Goal: Transaction & Acquisition: Book appointment/travel/reservation

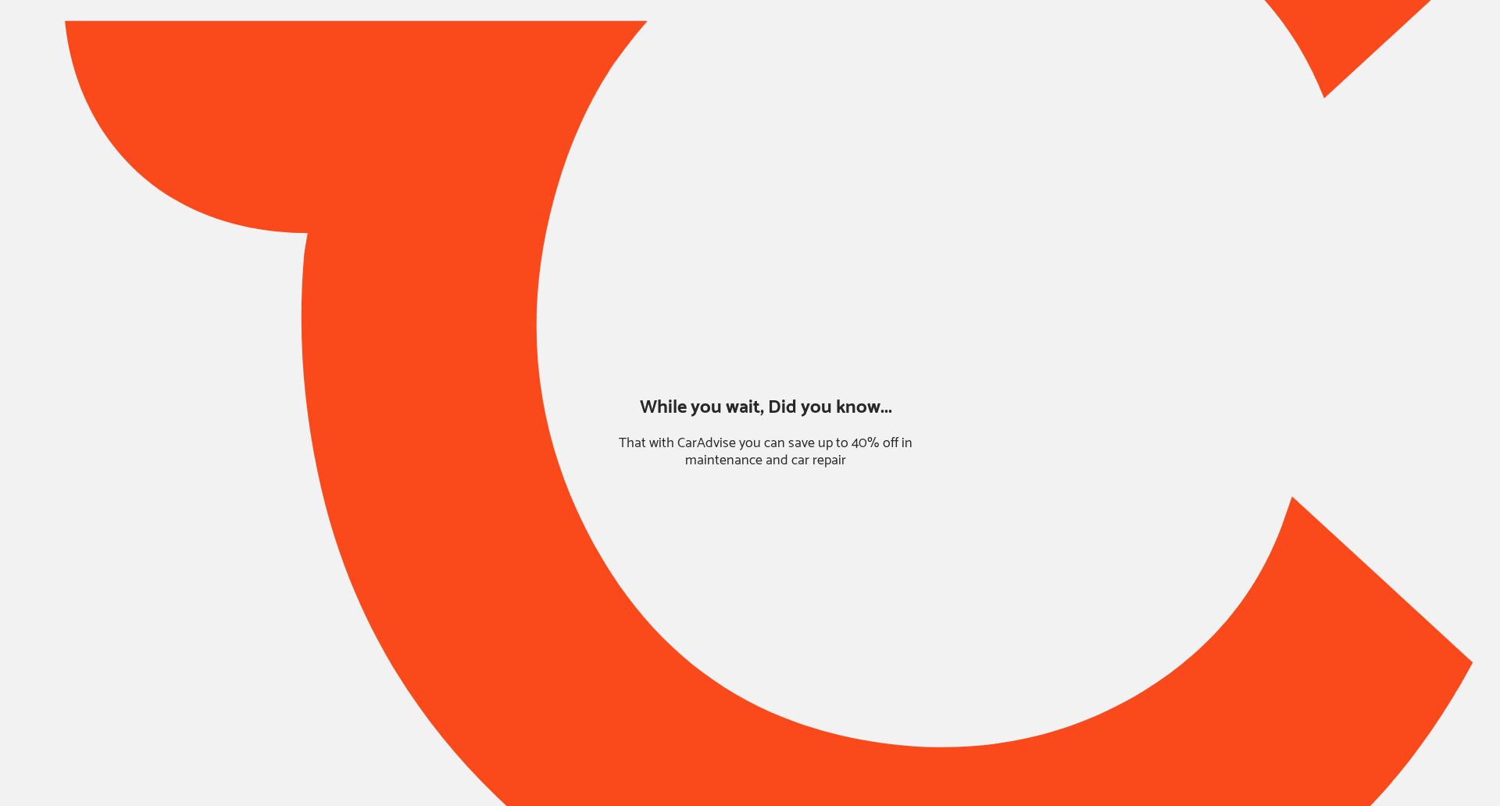
type input "*****"
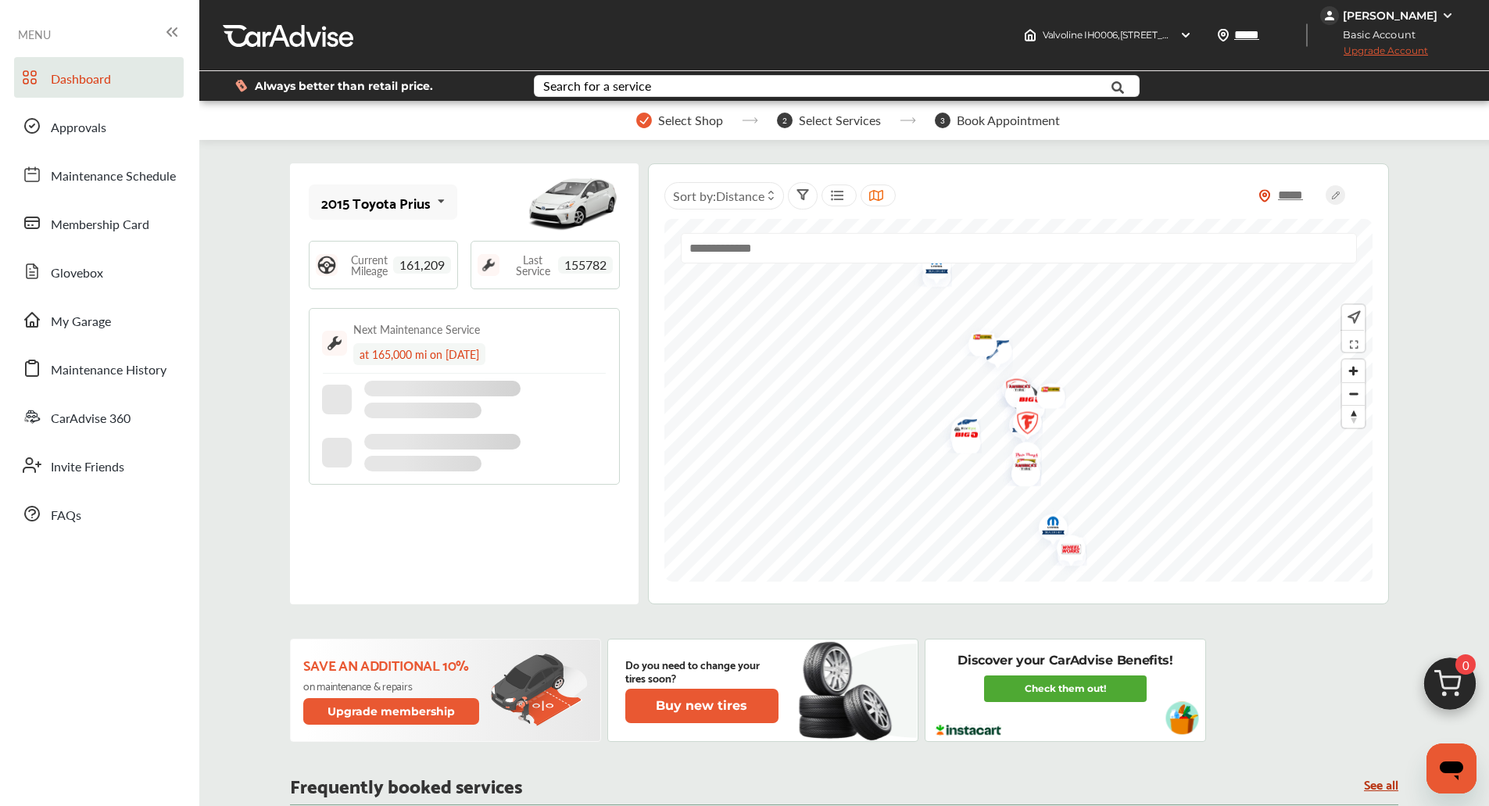
click at [1441, 664] on img at bounding box center [1449, 687] width 75 height 75
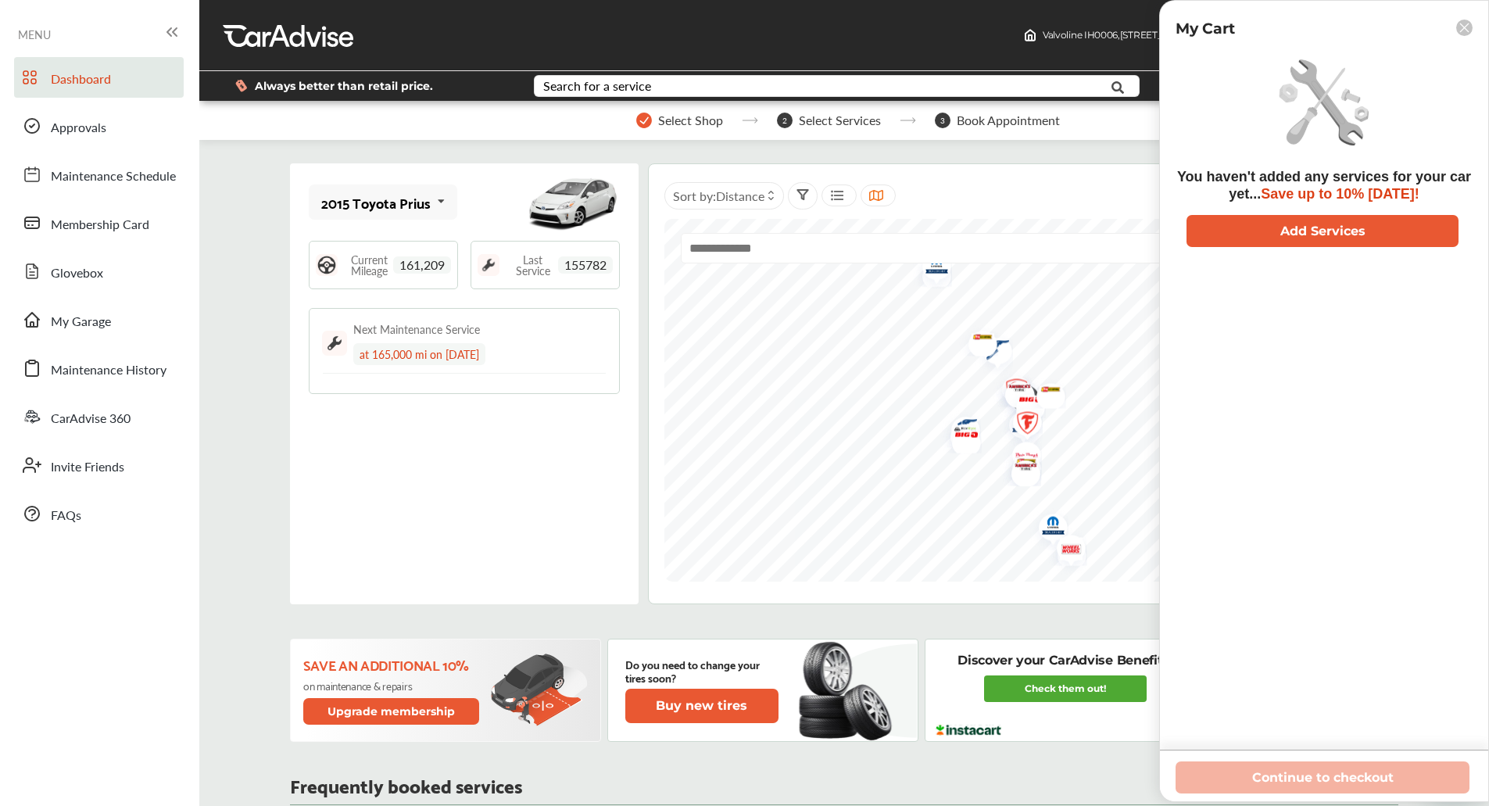
click at [1396, 642] on div "You haven't added any services for your car yet... Save up to 10% [DATE]! Add S…" at bounding box center [1323, 399] width 297 height 699
click at [1467, 26] on rect at bounding box center [1464, 28] width 16 height 16
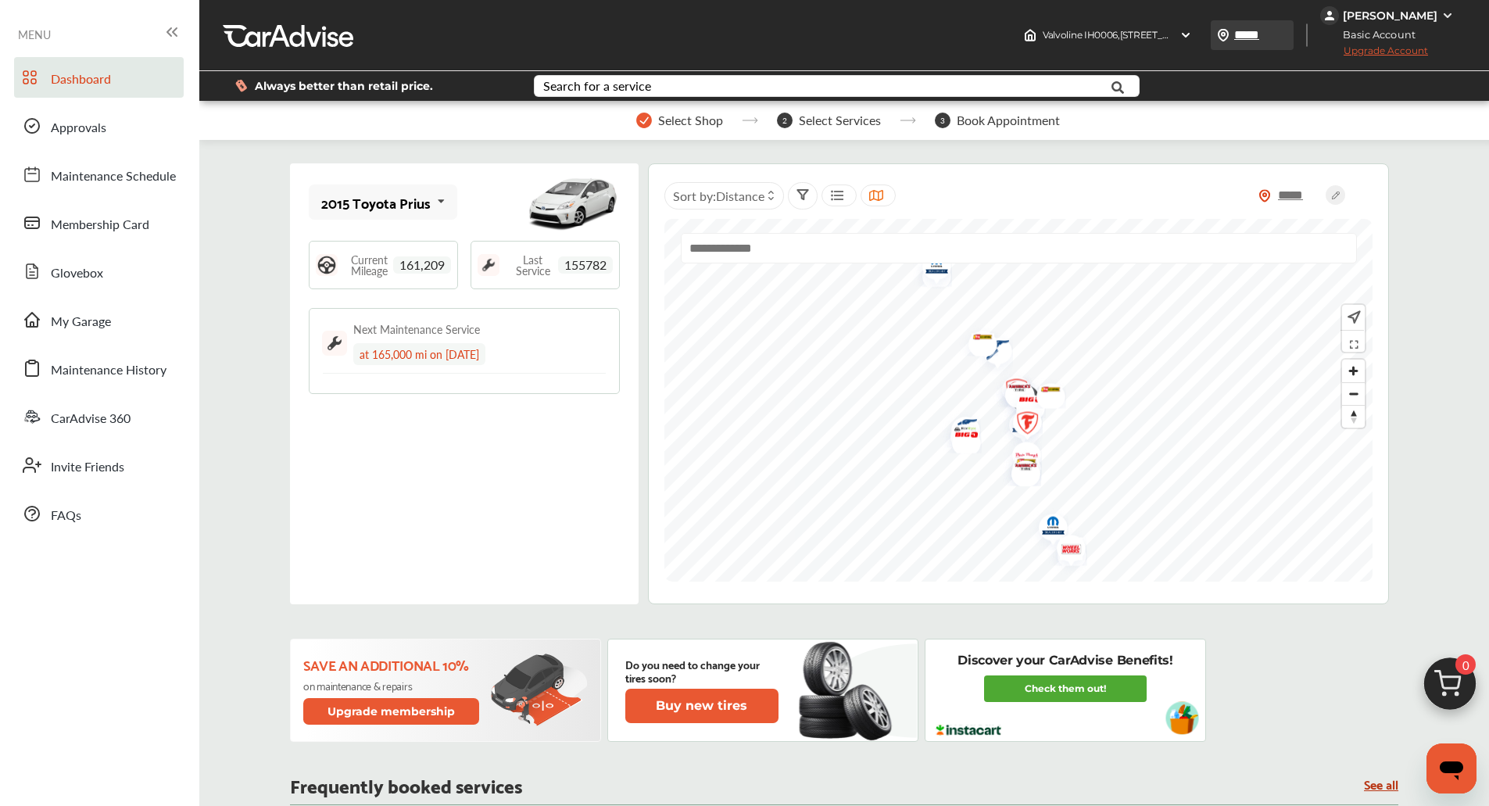
click at [1264, 40] on input "*****" at bounding box center [1269, 35] width 72 height 16
click at [1264, 40] on input "*****" at bounding box center [1268, 35] width 72 height 16
type input "*****"
click at [1438, 672] on img at bounding box center [1449, 687] width 75 height 75
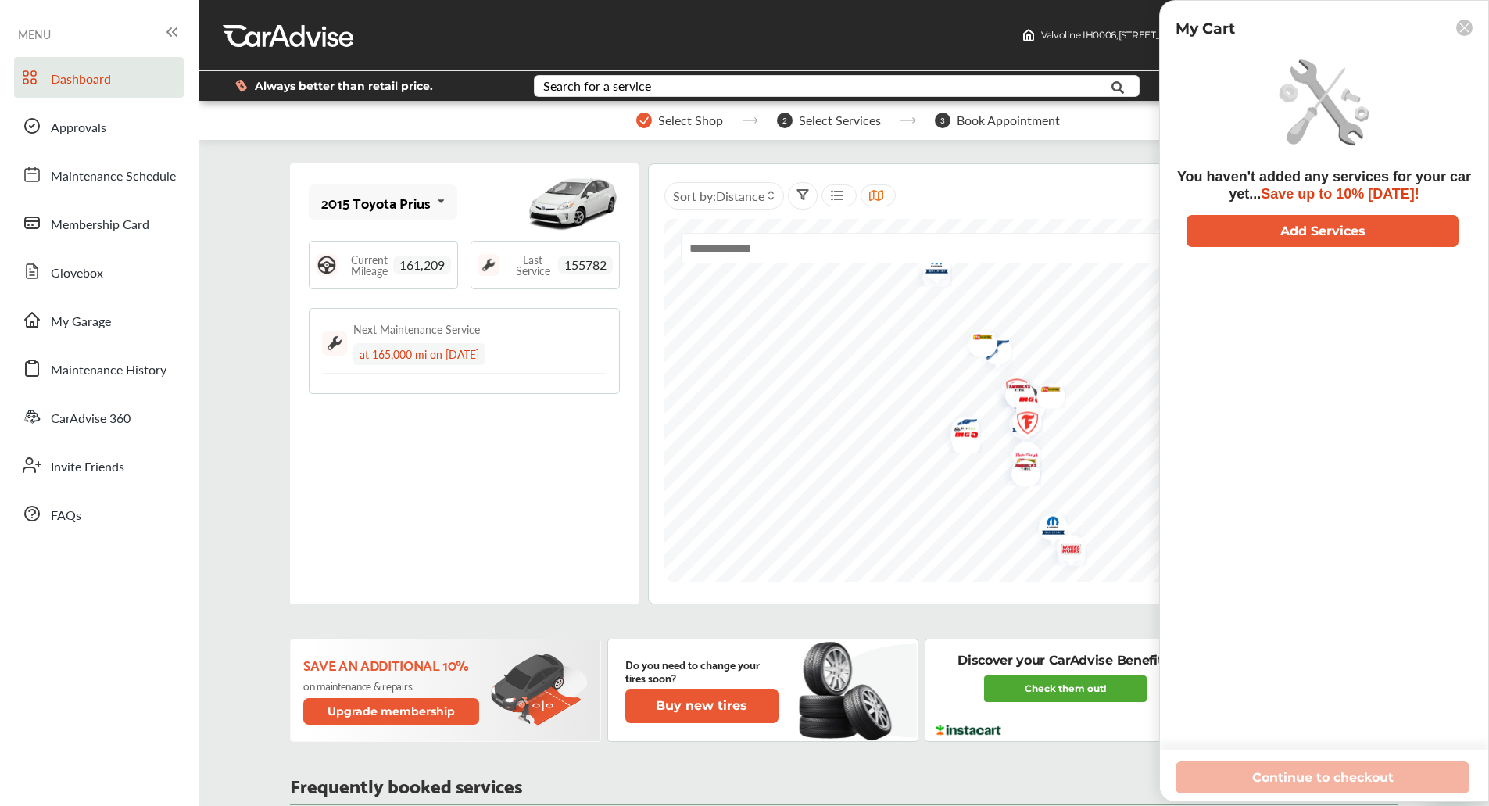
type input "*****"
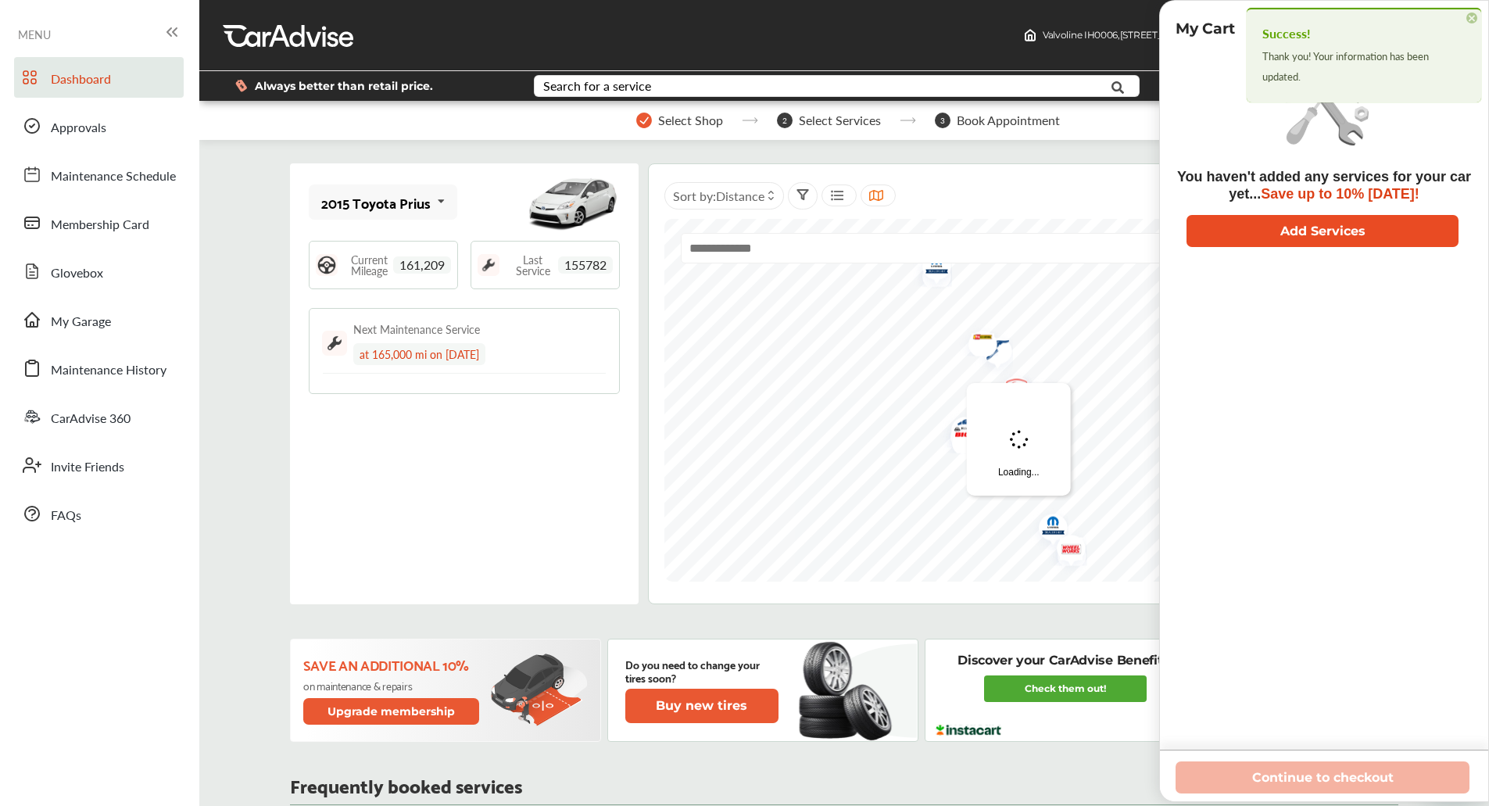
click at [1300, 239] on button "Add Services" at bounding box center [1322, 231] width 272 height 32
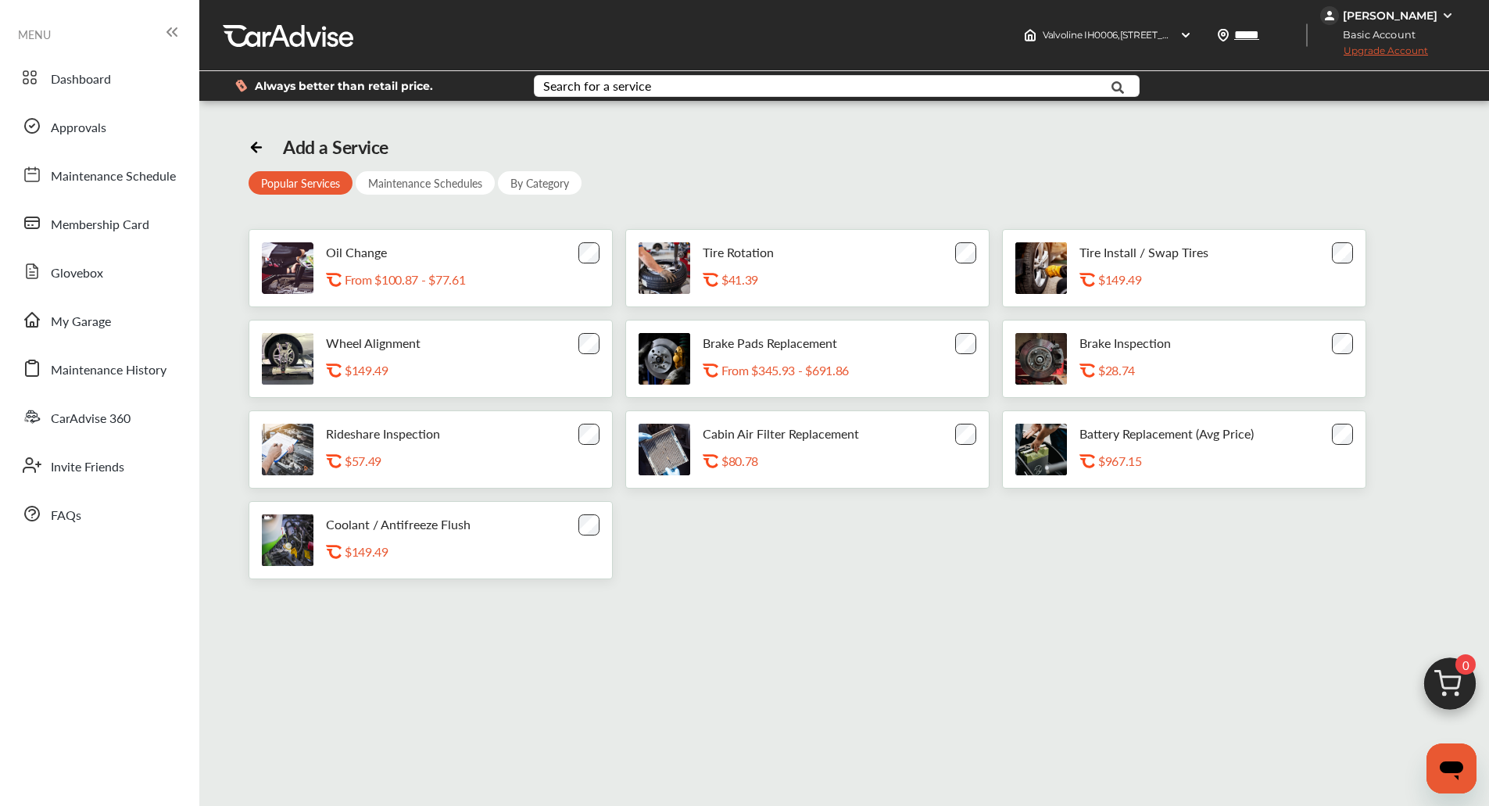
click at [607, 266] on div "Oil Change .st0{fill:#FA4A1C;} From $100.87 - $77.61" at bounding box center [430, 268] width 364 height 78
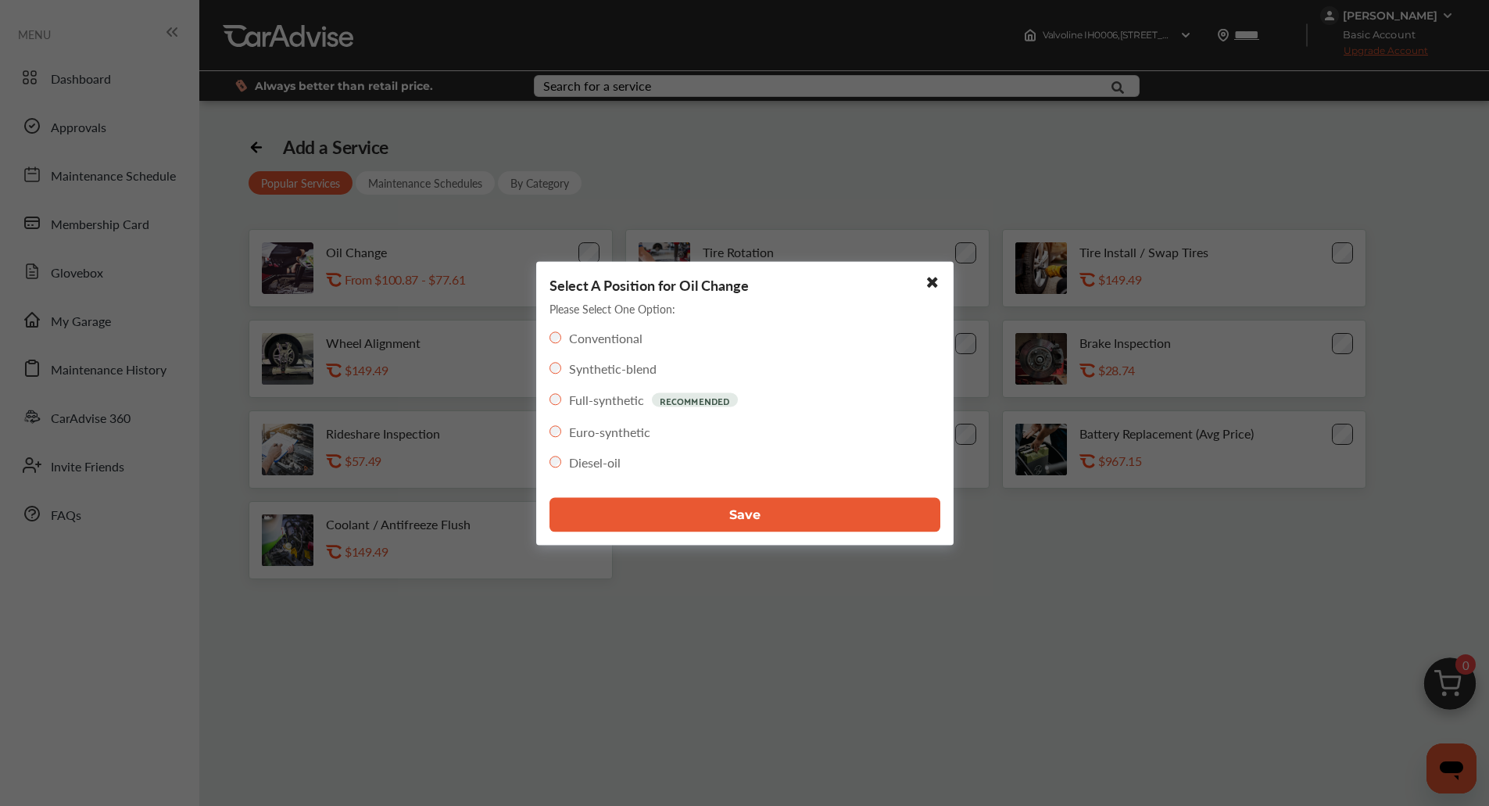
click at [638, 507] on button "Save" at bounding box center [744, 514] width 391 height 34
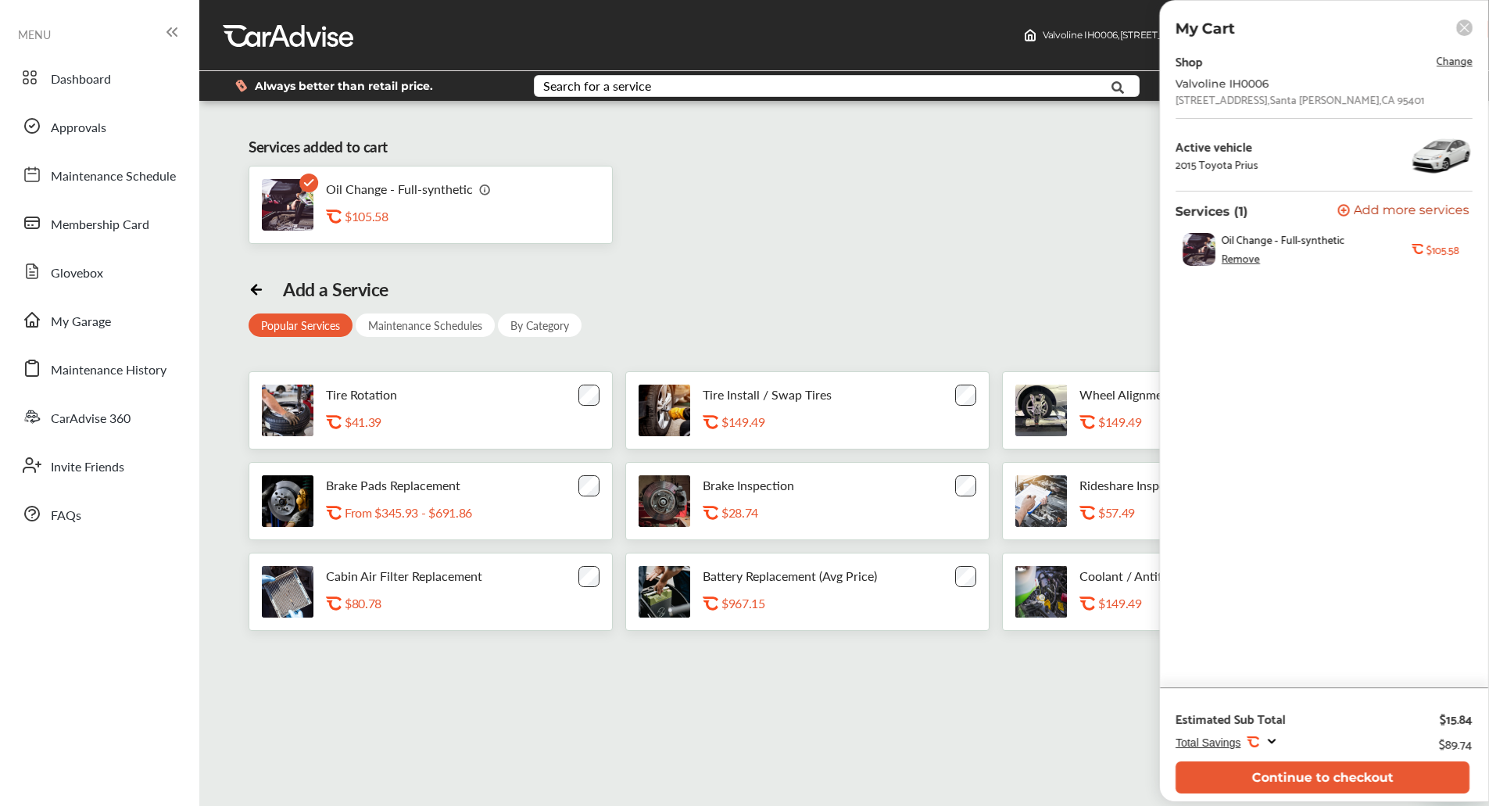
click at [1460, 31] on icon at bounding box center [1464, 27] width 9 height 9
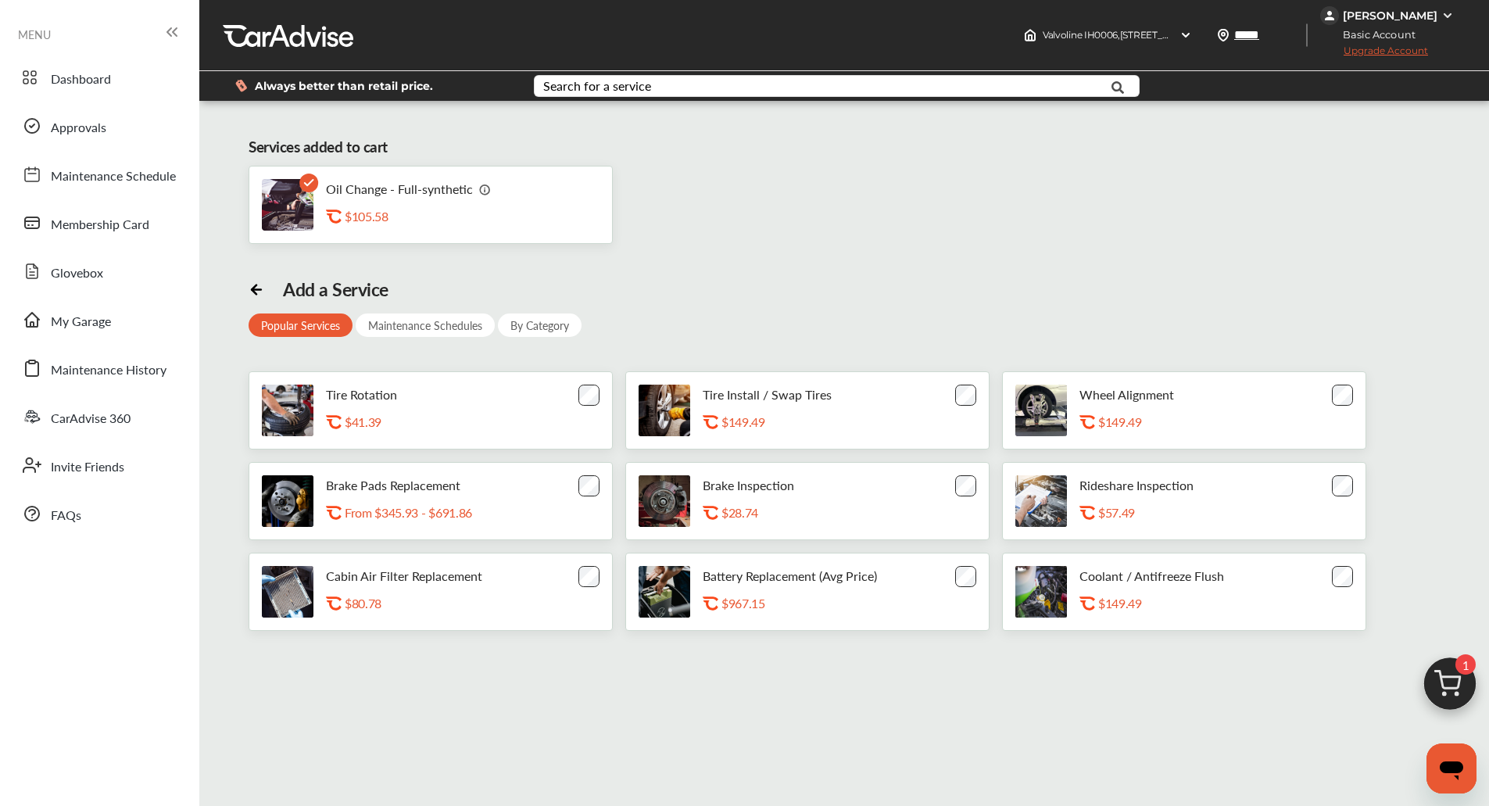
click at [1461, 672] on span "1" at bounding box center [1465, 664] width 20 height 20
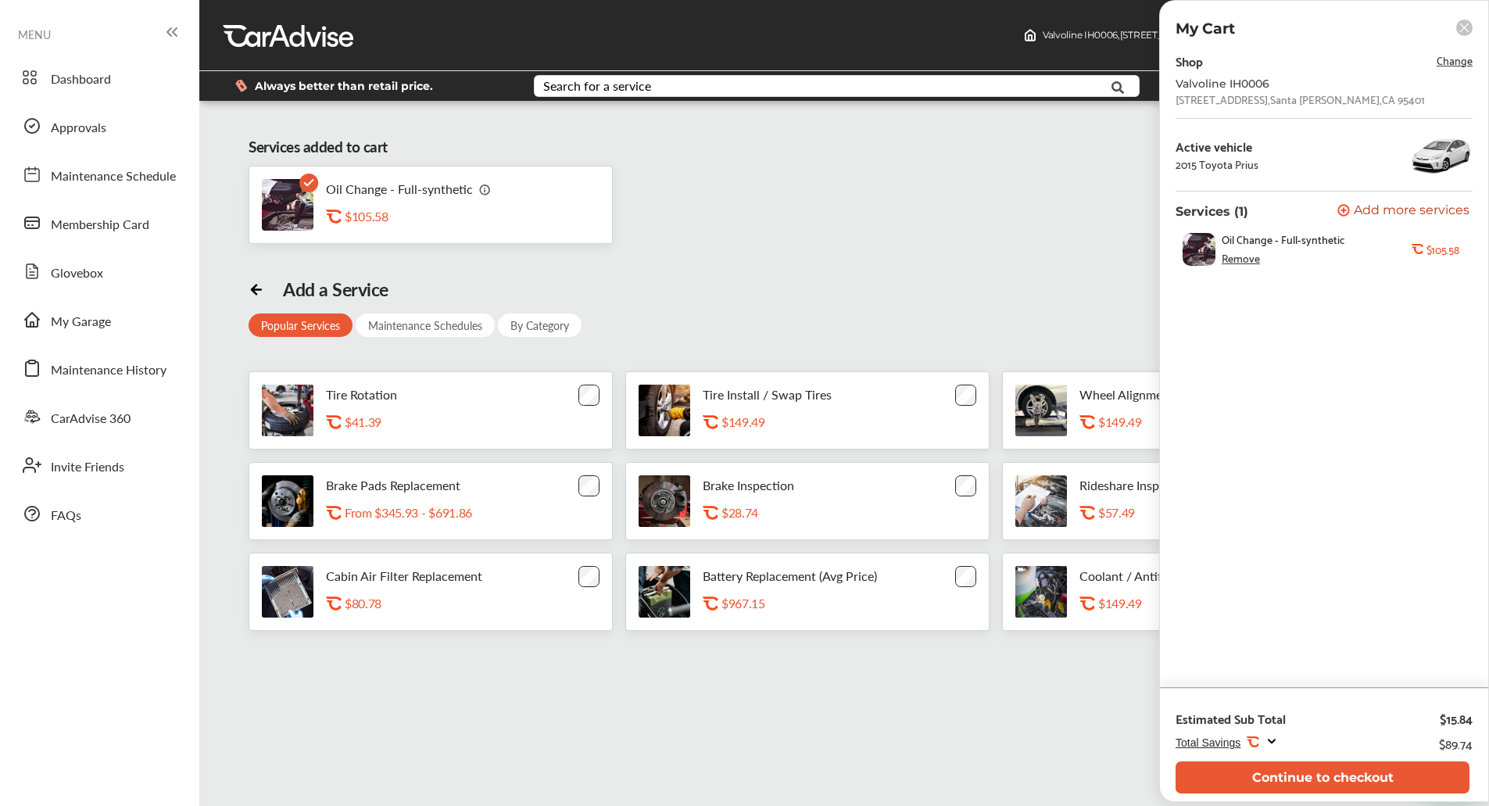
click at [1449, 73] on div "Shop Change Valvoline IH0006 [STREET_ADDRESS]" at bounding box center [1323, 77] width 297 height 55
click at [1449, 63] on span "Change" at bounding box center [1454, 60] width 36 height 18
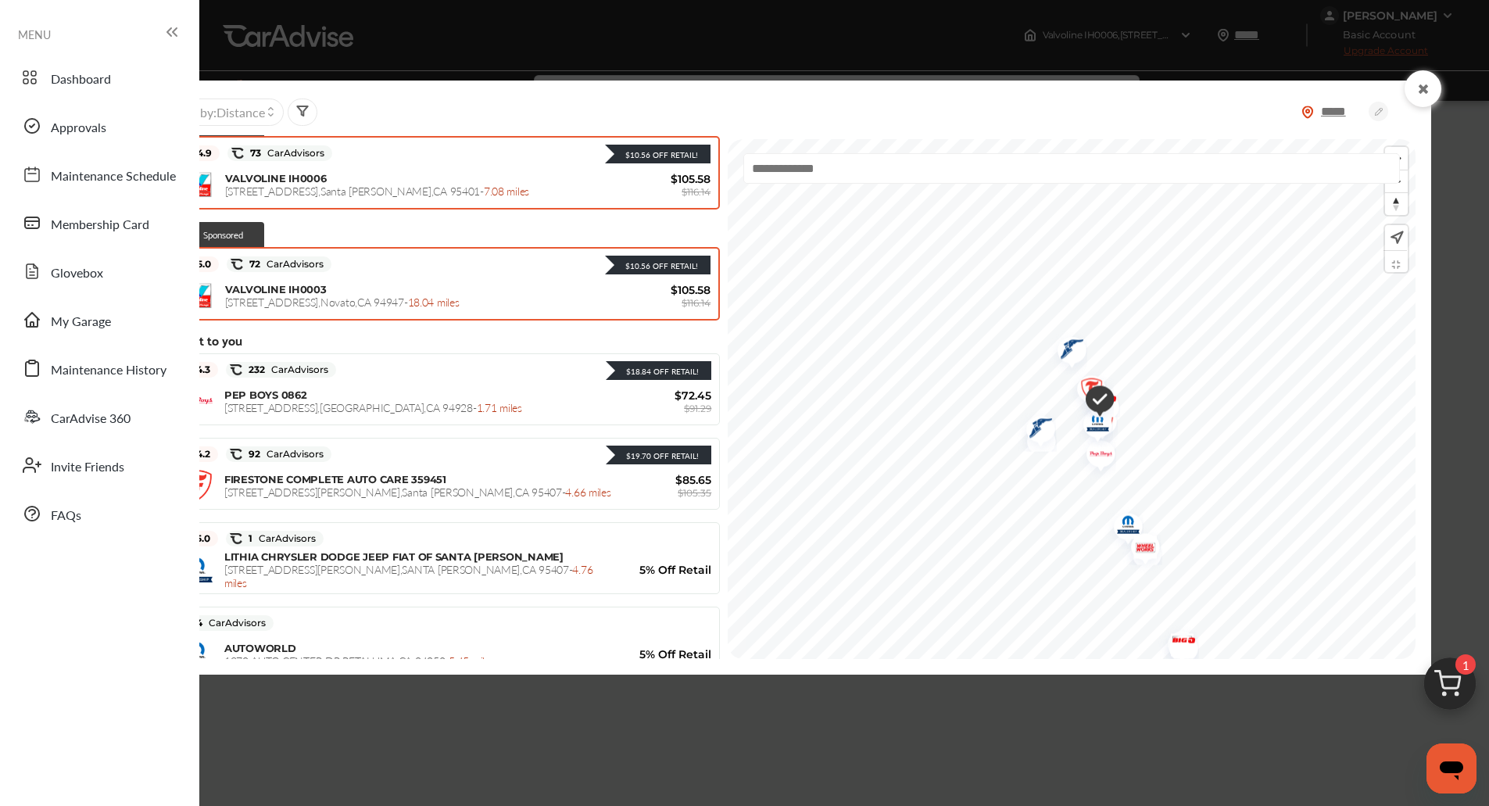
scroll to position [48, 0]
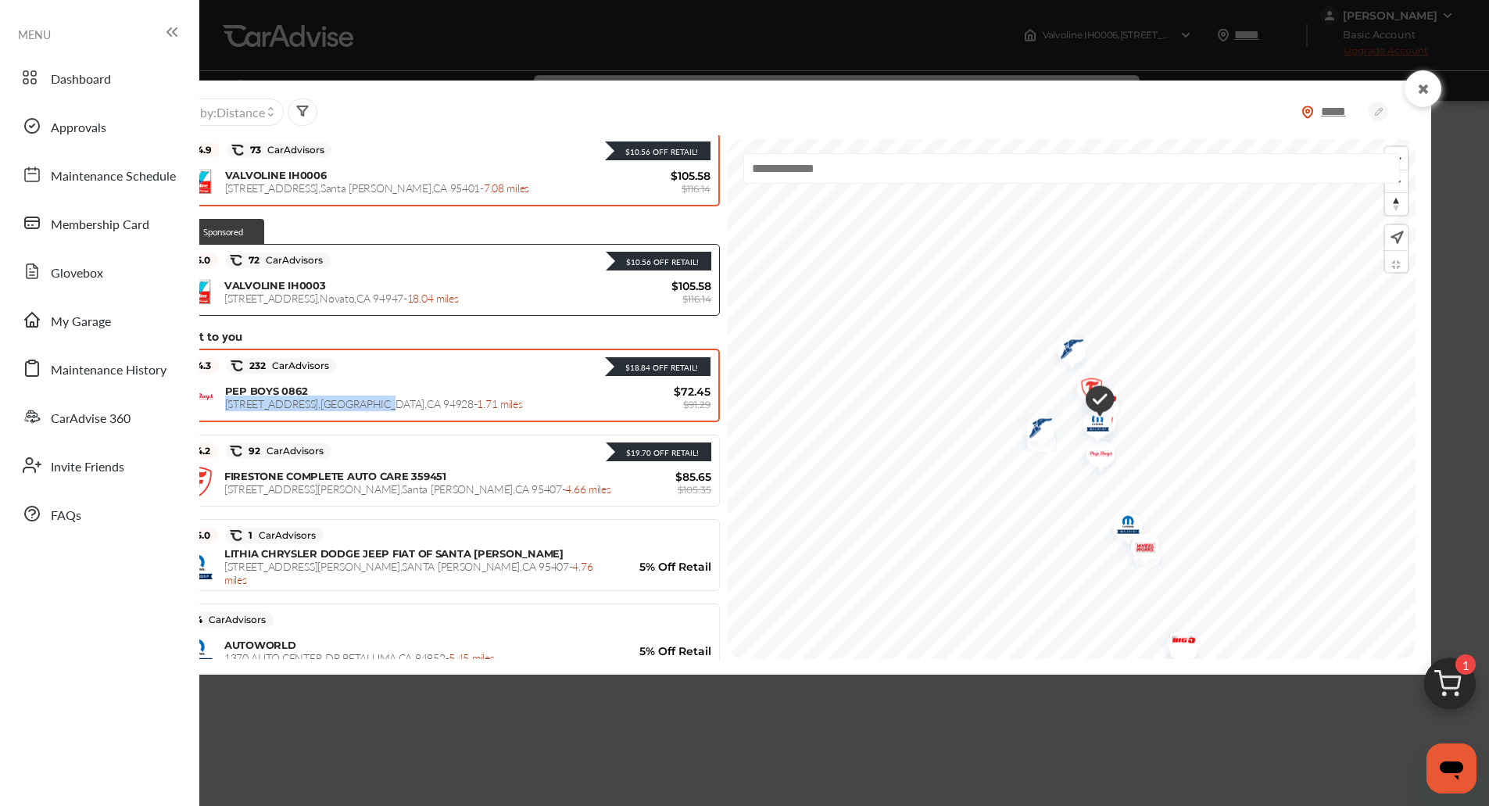
drag, startPoint x: 402, startPoint y: 405, endPoint x: 220, endPoint y: 404, distance: 182.1
click at [225, 404] on span "[STREET_ADDRESS] - 1.71 miles" at bounding box center [374, 403] width 298 height 16
copy span "[STREET_ADDRESS]"
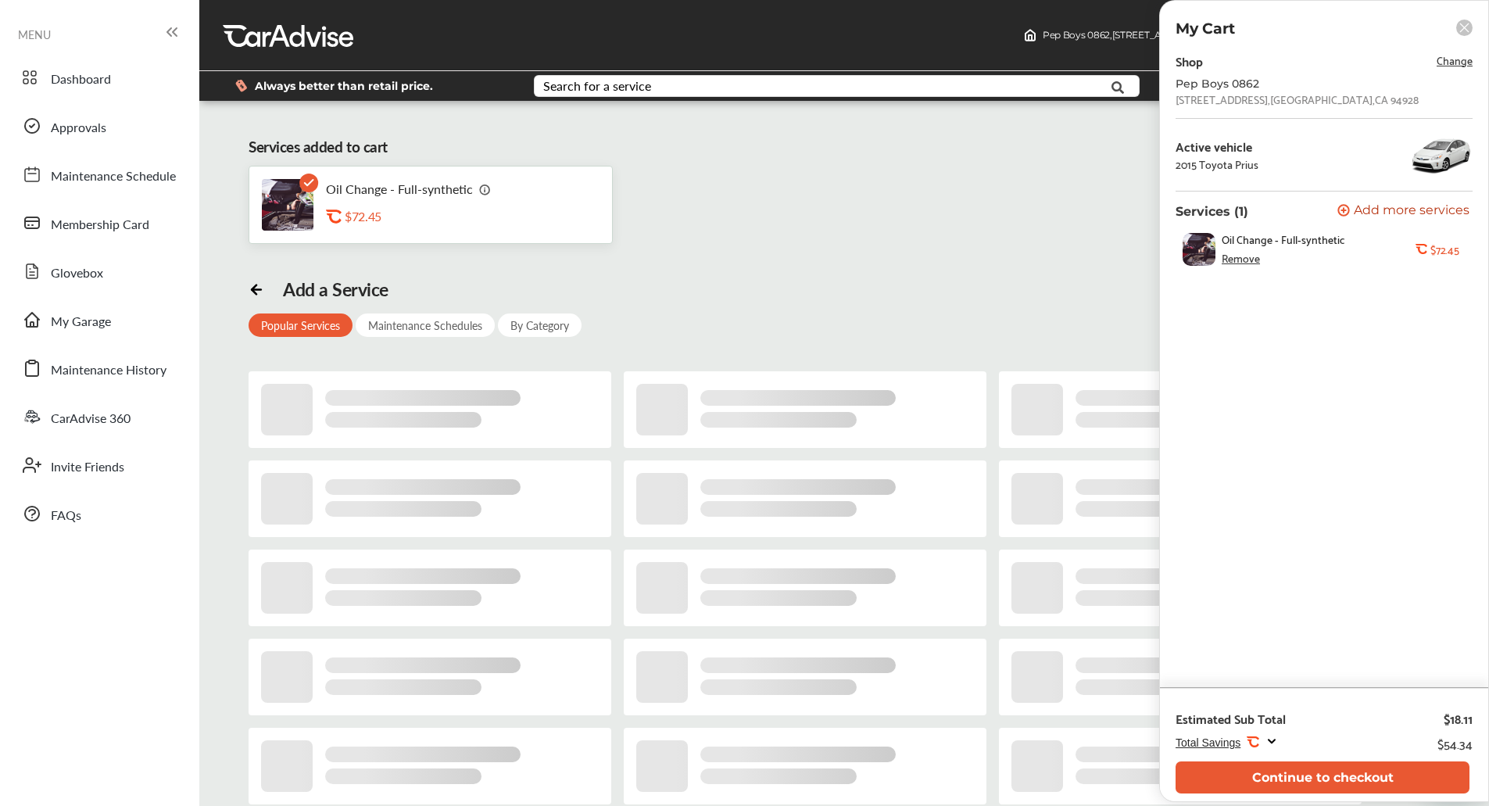
click at [220, 404] on div "Services added to cart Oil Change - Full-synthetic .st0{fill:#FA4A1C;} $72.45 A…" at bounding box center [843, 527] width 1281 height 829
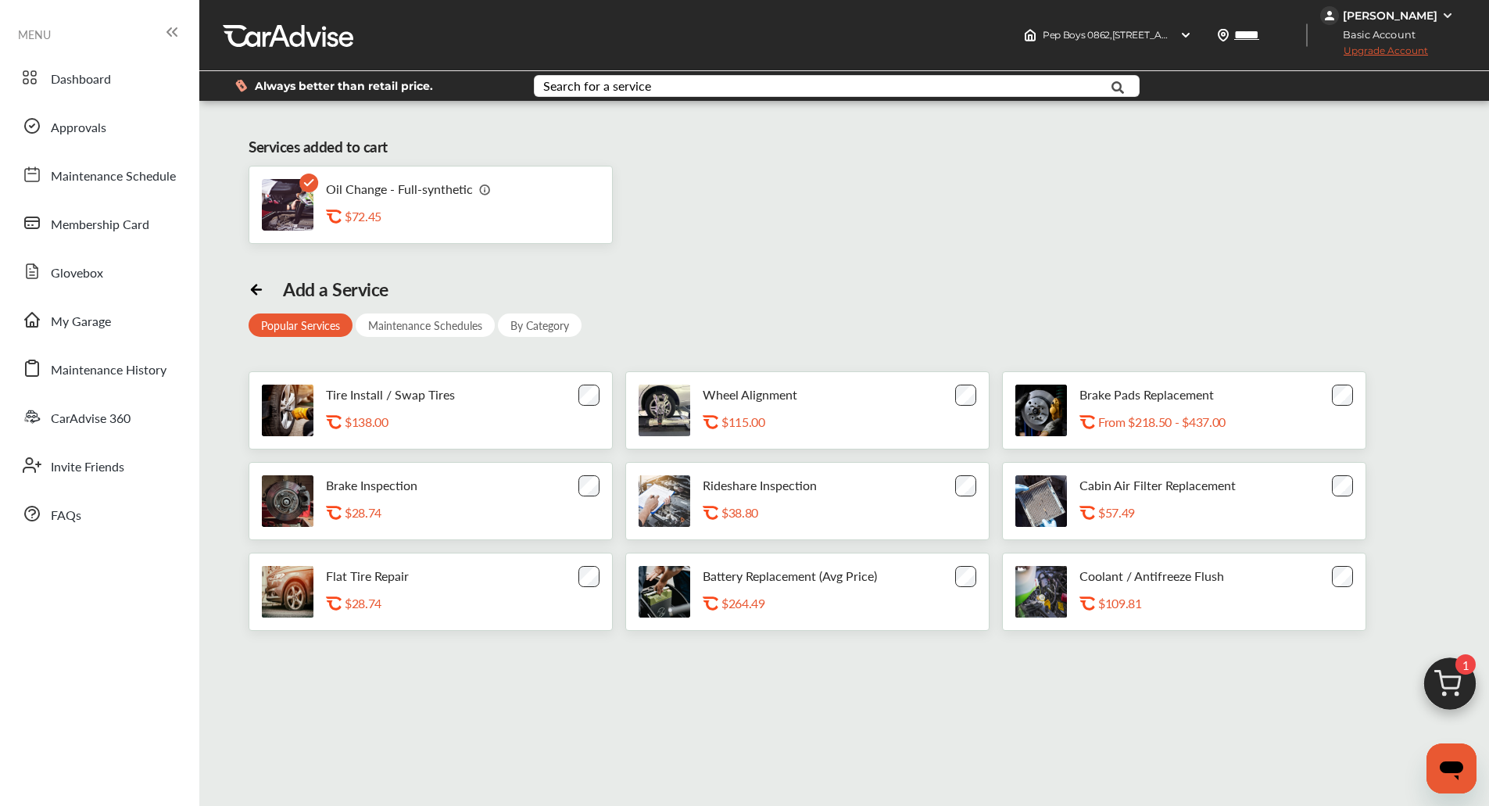
click at [220, 404] on div "Services added to cart Oil Change - Full-synthetic .st0{fill:#FA4A1C;} $72.45 A…" at bounding box center [843, 527] width 1281 height 829
click at [451, 163] on div "Services added to cart Oil Change - Full-synthetic .st0{fill:#FA4A1C;} $72.45" at bounding box center [843, 190] width 1191 height 108
click at [1455, 666] on span "1" at bounding box center [1465, 664] width 20 height 20
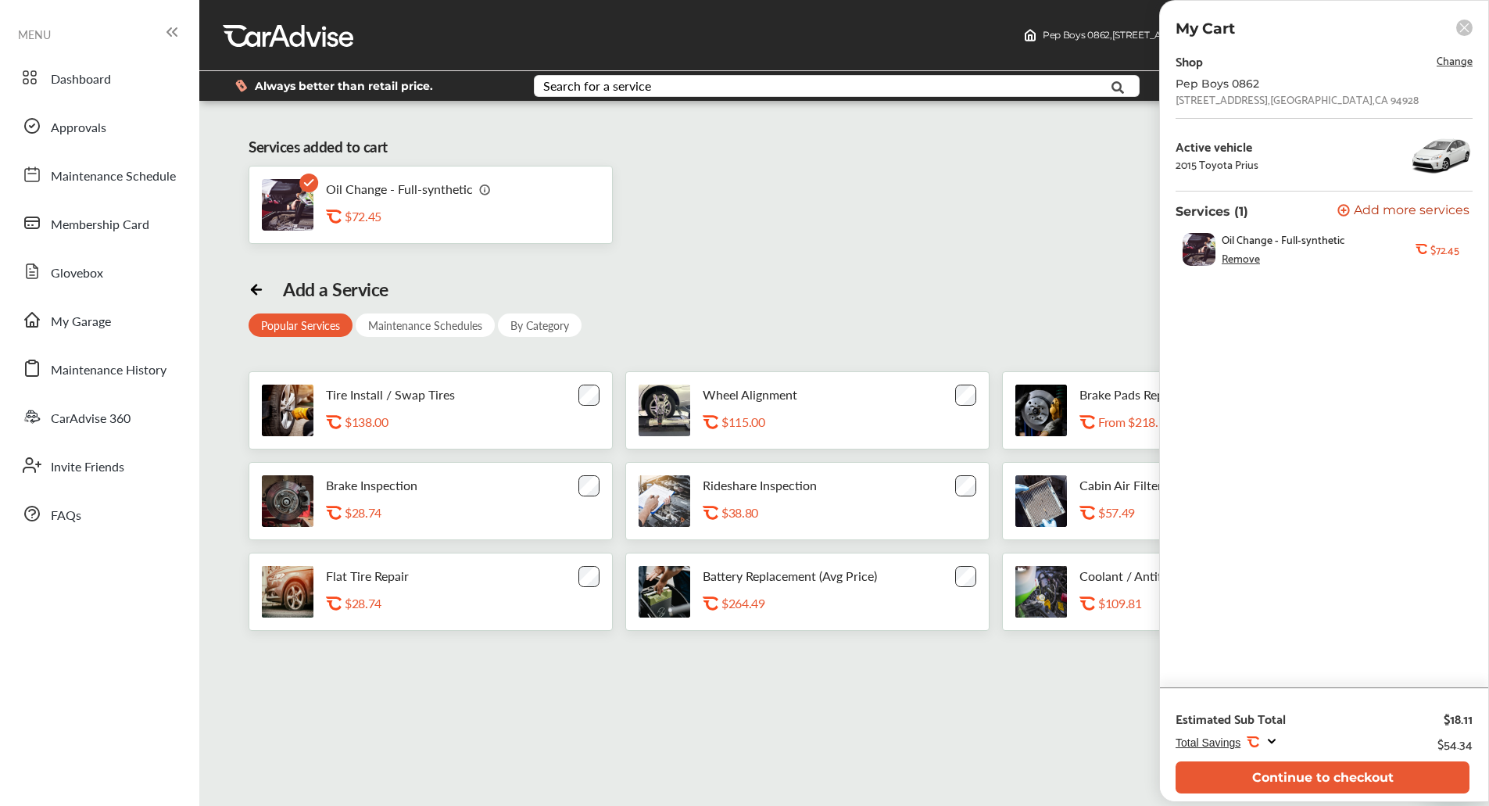
click at [1277, 100] on div "[STREET_ADDRESS]" at bounding box center [1296, 99] width 243 height 13
copy div "[STREET_ADDRESS]"
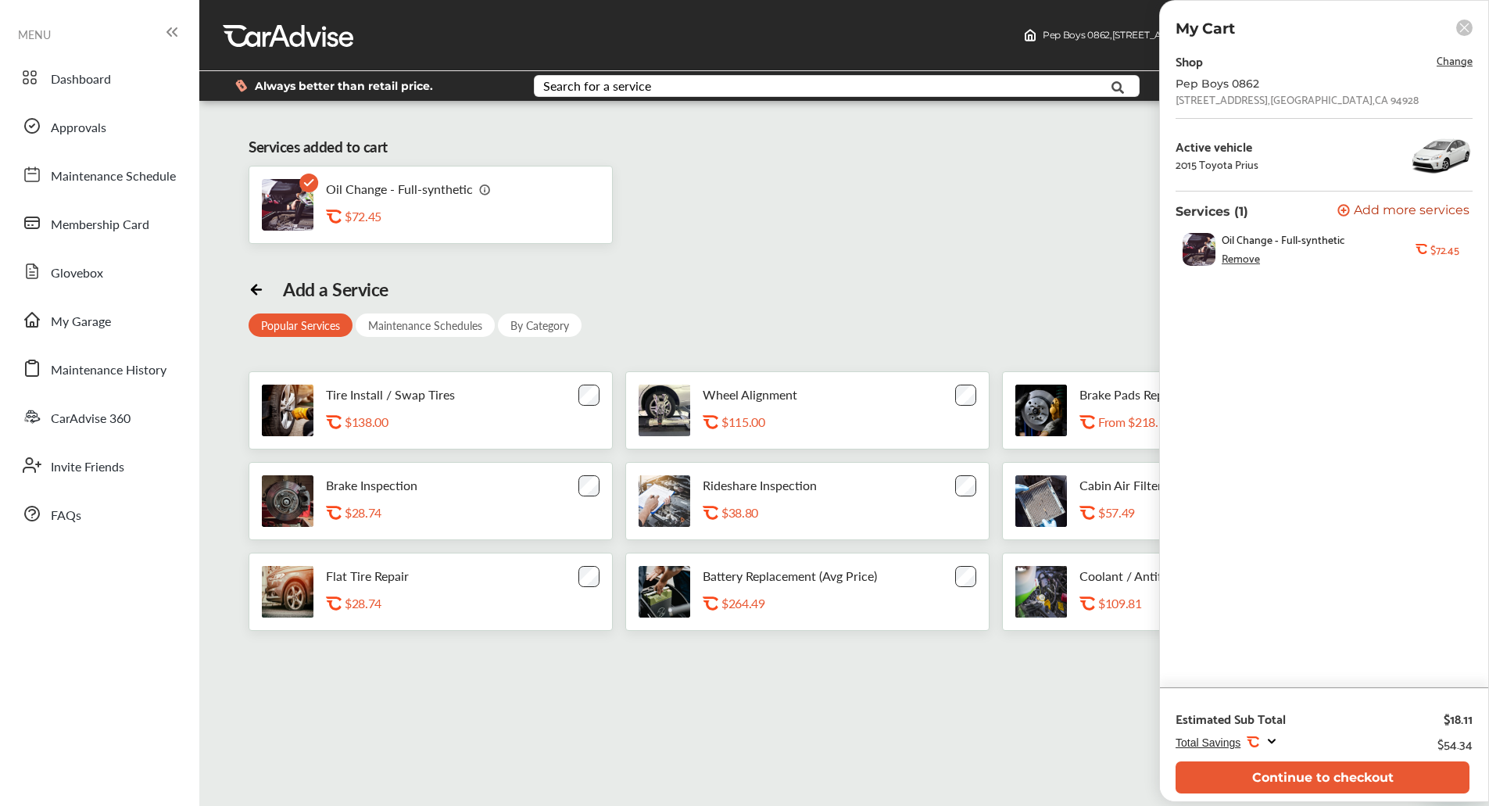
click at [1467, 54] on span "Change" at bounding box center [1454, 60] width 36 height 18
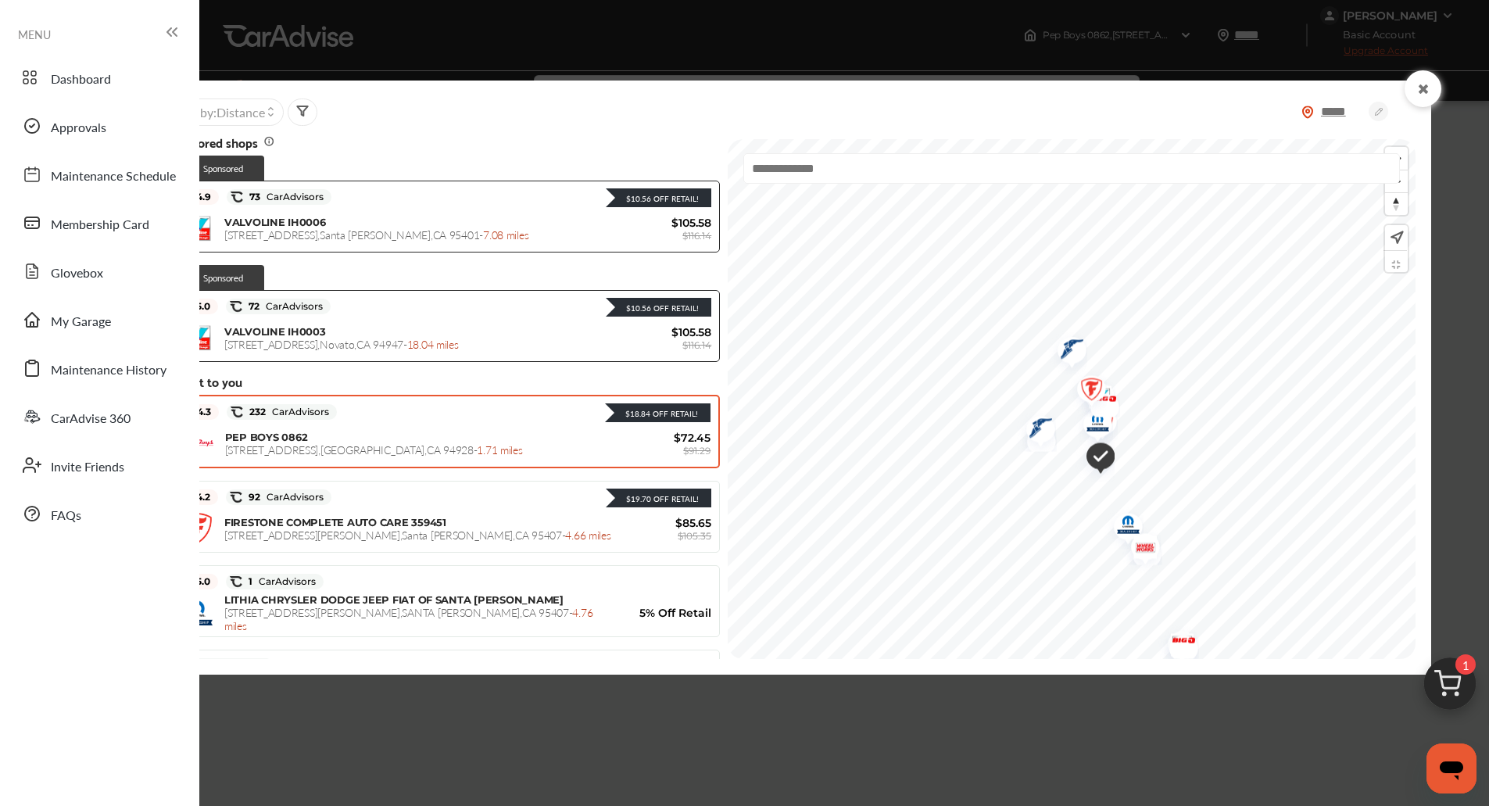
click at [1467, 54] on div "***** Sort by : Distance Sponsored shops Sponsored $10.56 Off Retail! 4.9 73 Ca…" at bounding box center [744, 403] width 1489 height 806
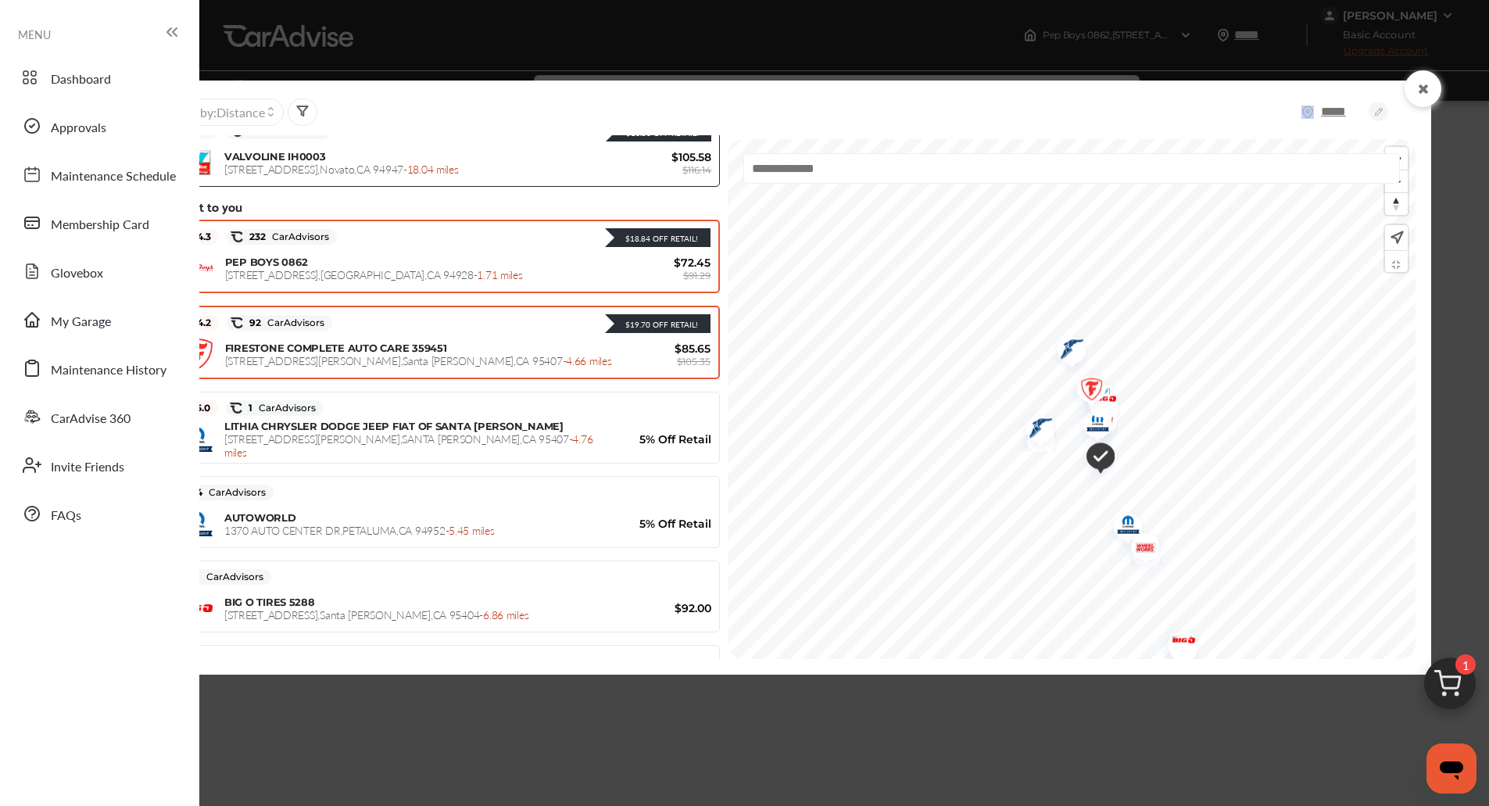
scroll to position [174, 0]
click at [381, 366] on span "[STREET_ADDRESS][PERSON_NAME] - 4.66 miles" at bounding box center [418, 361] width 387 height 16
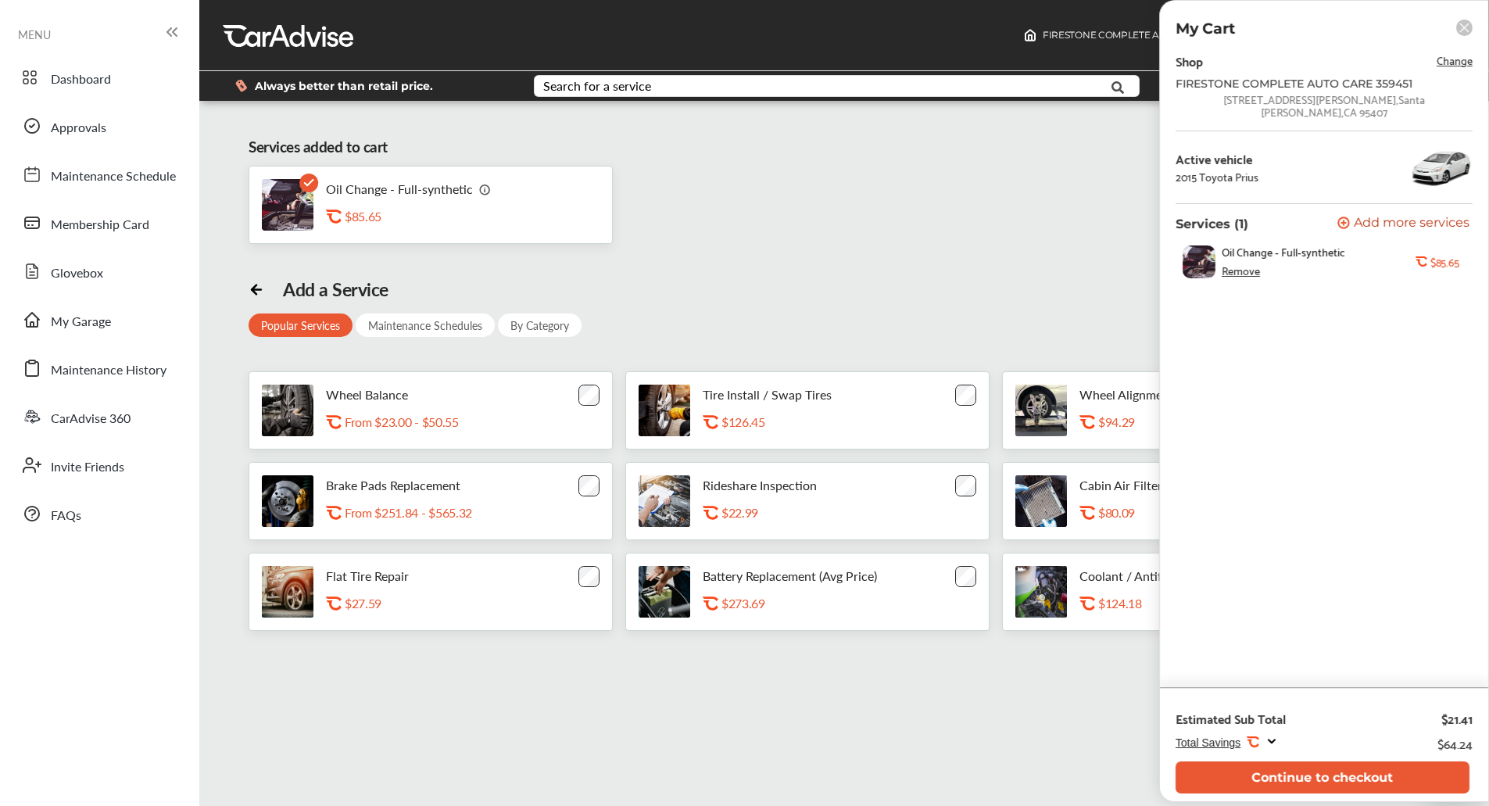
scroll to position [44, 0]
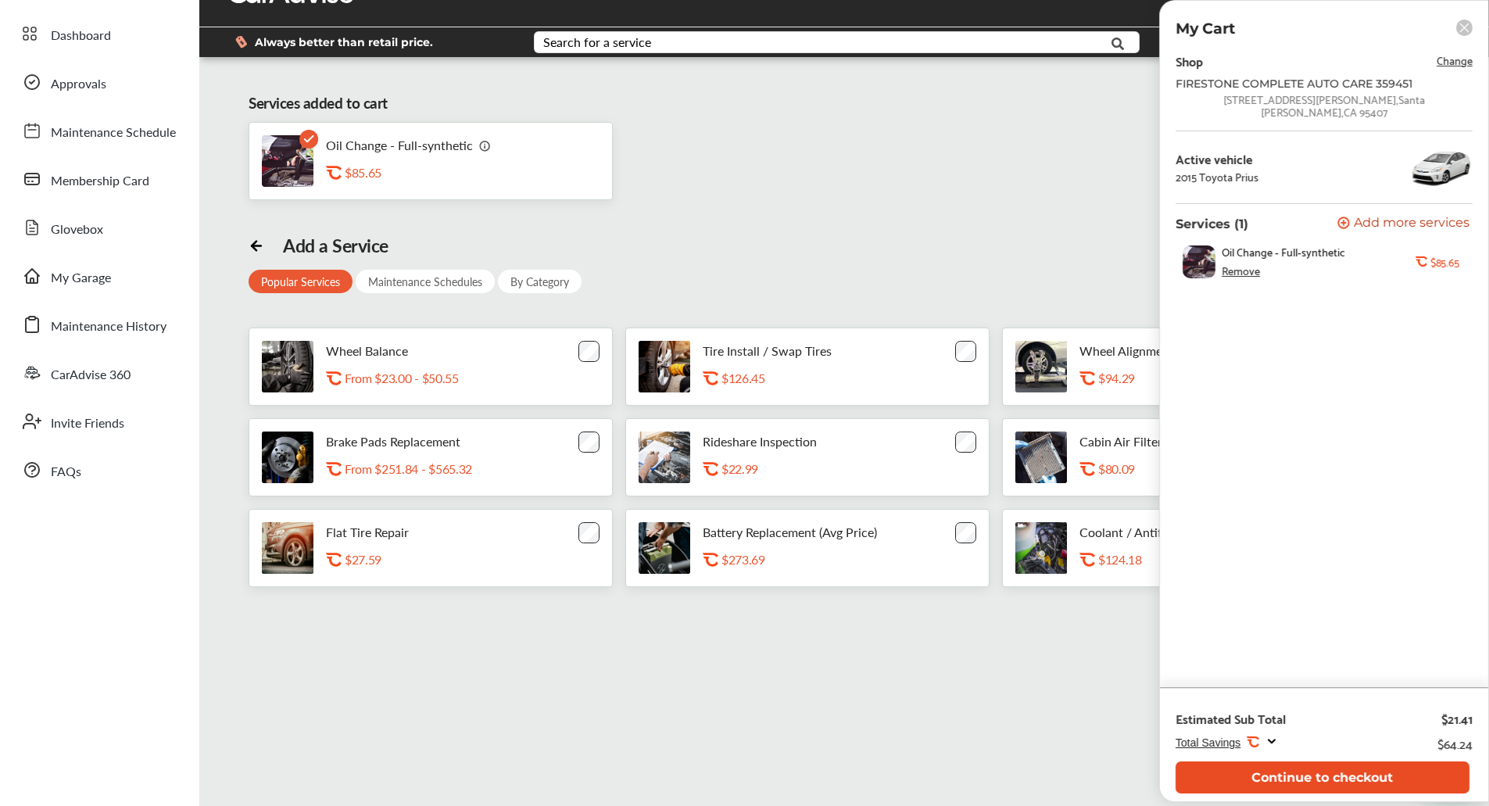
click at [1295, 791] on button "Continue to checkout" at bounding box center [1322, 777] width 294 height 32
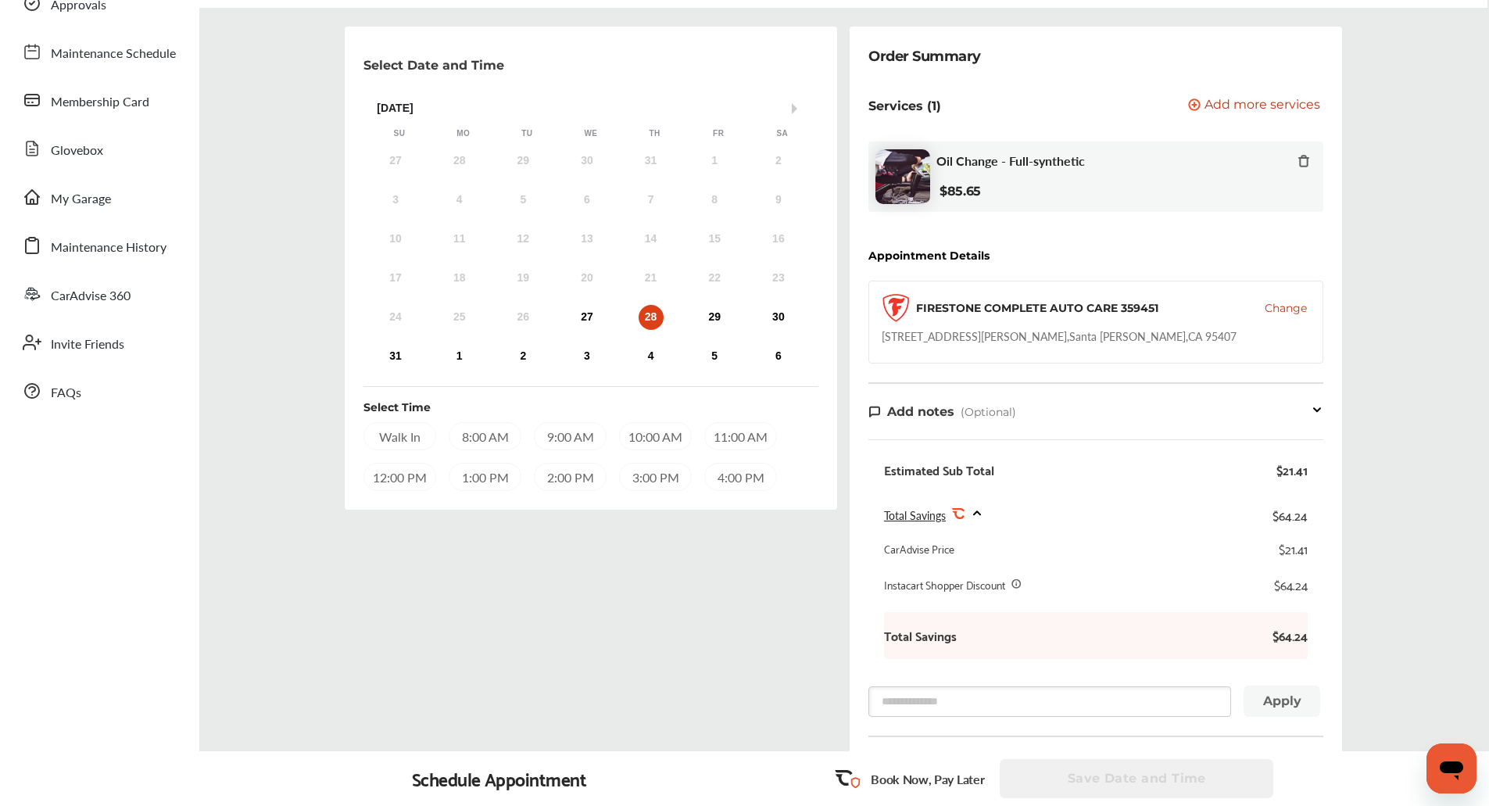
scroll to position [119, 0]
